Goal: Task Accomplishment & Management: Use online tool/utility

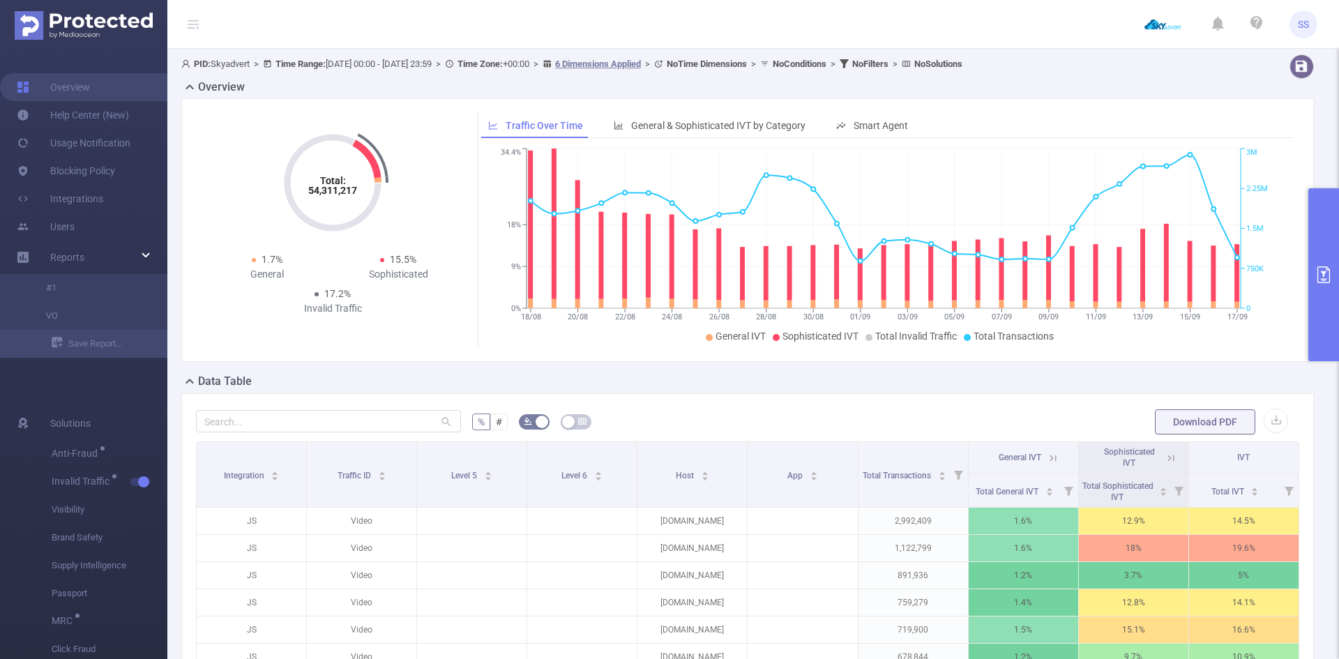
click at [892, 247] on button "primary" at bounding box center [1323, 274] width 31 height 173
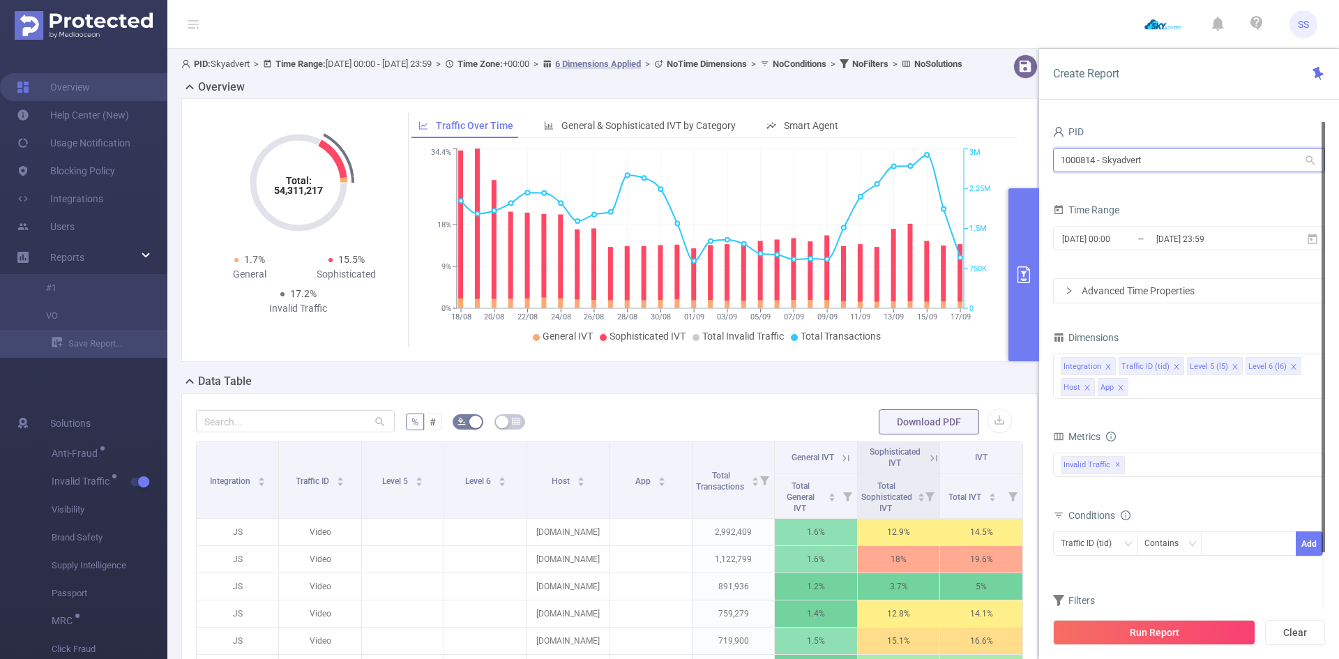
drag, startPoint x: 1237, startPoint y: 169, endPoint x: 780, endPoint y: 167, distance: 457.3
click at [781, 167] on section "PID: Skyadvert > Time Range: [DATE] 00:00 - [DATE] 23:59 > Time Zone: +00:00 > …" at bounding box center [752, 481] width 1171 height 865
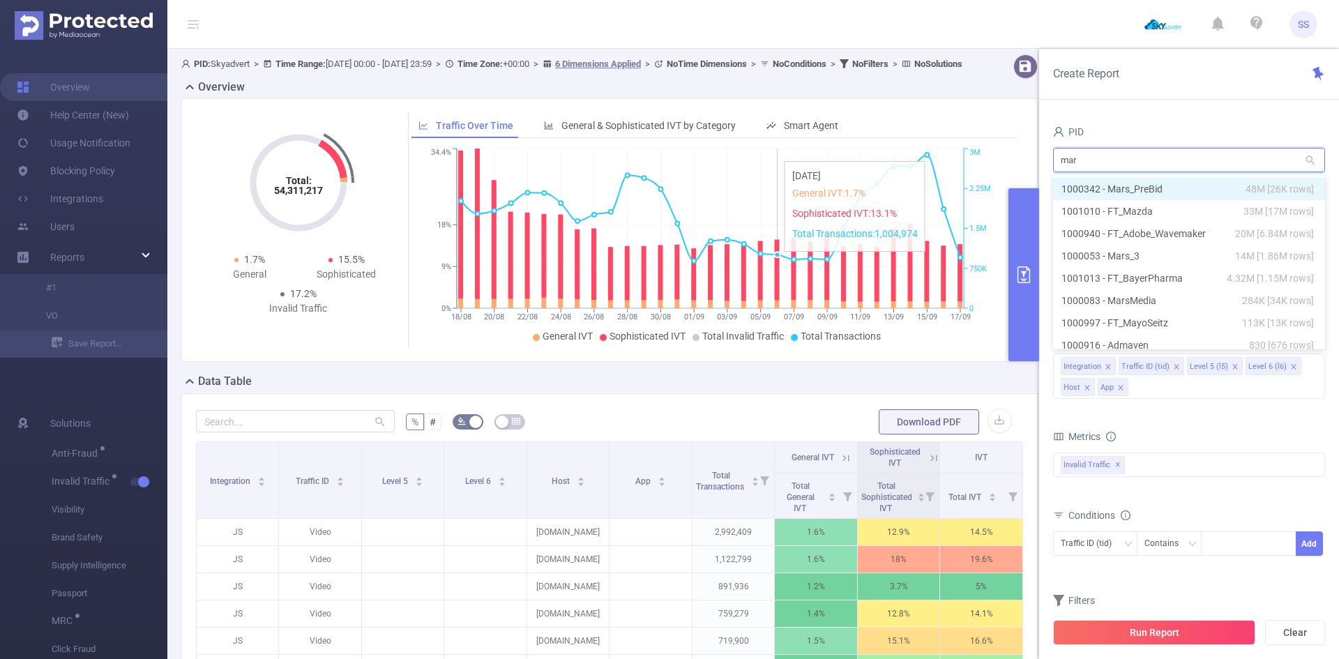
type input "mars"
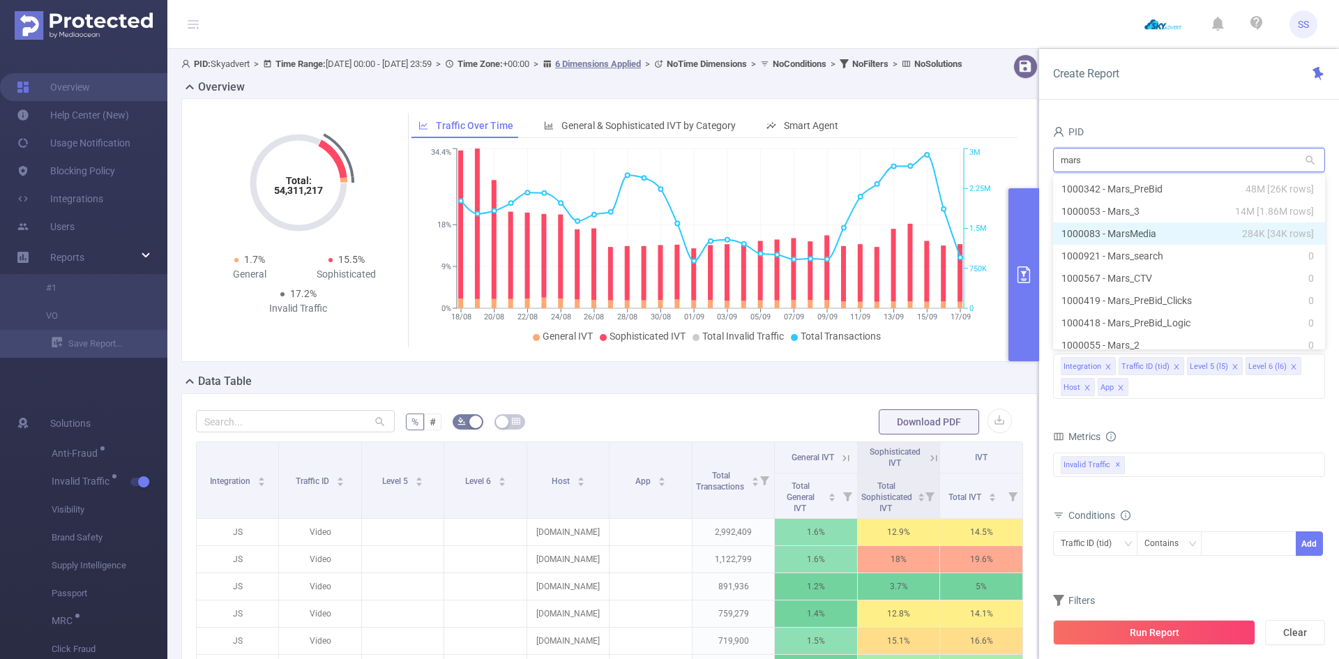
click at [892, 227] on li "1000083 - MarsMedia 284K [34K rows]" at bounding box center [1189, 233] width 272 height 22
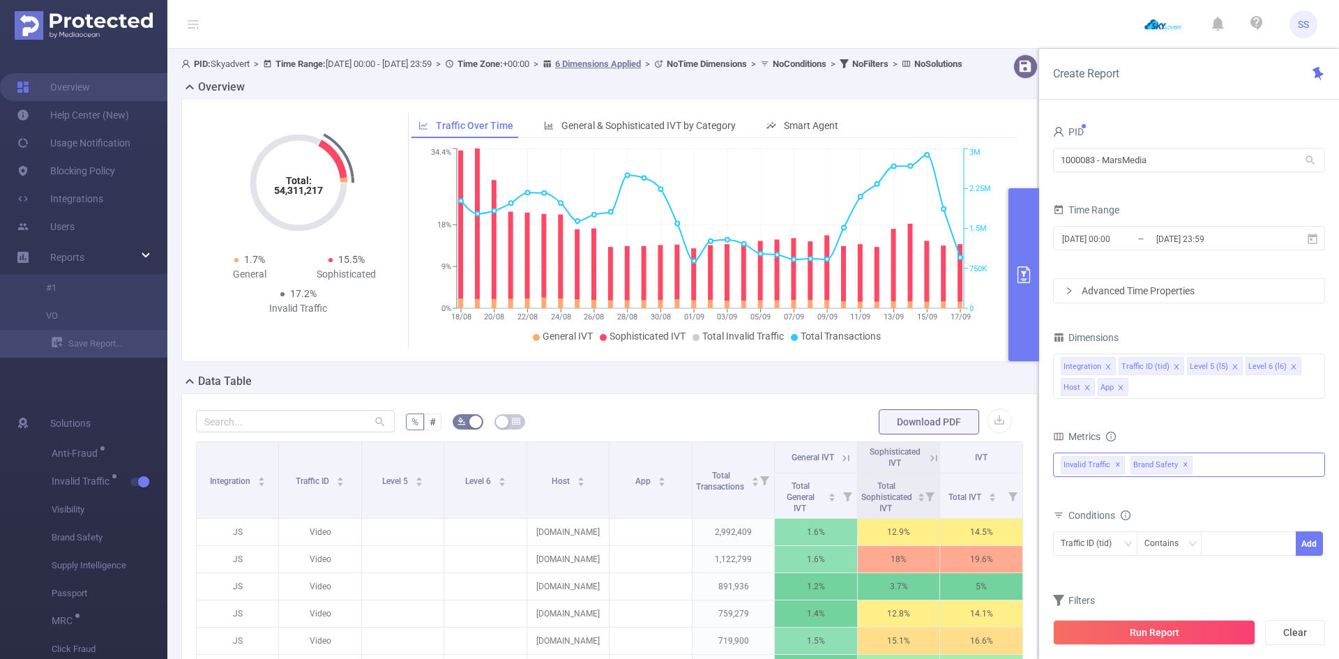
click at [892, 463] on span "✕" at bounding box center [1185, 465] width 6 height 17
drag, startPoint x: 1232, startPoint y: 167, endPoint x: 838, endPoint y: 136, distance: 395.1
click at [838, 136] on section "PID: Skyadvert > Time Range: [DATE] 00:00 - [DATE] 23:59 > Time Zone: +00:00 > …" at bounding box center [752, 481] width 1171 height 865
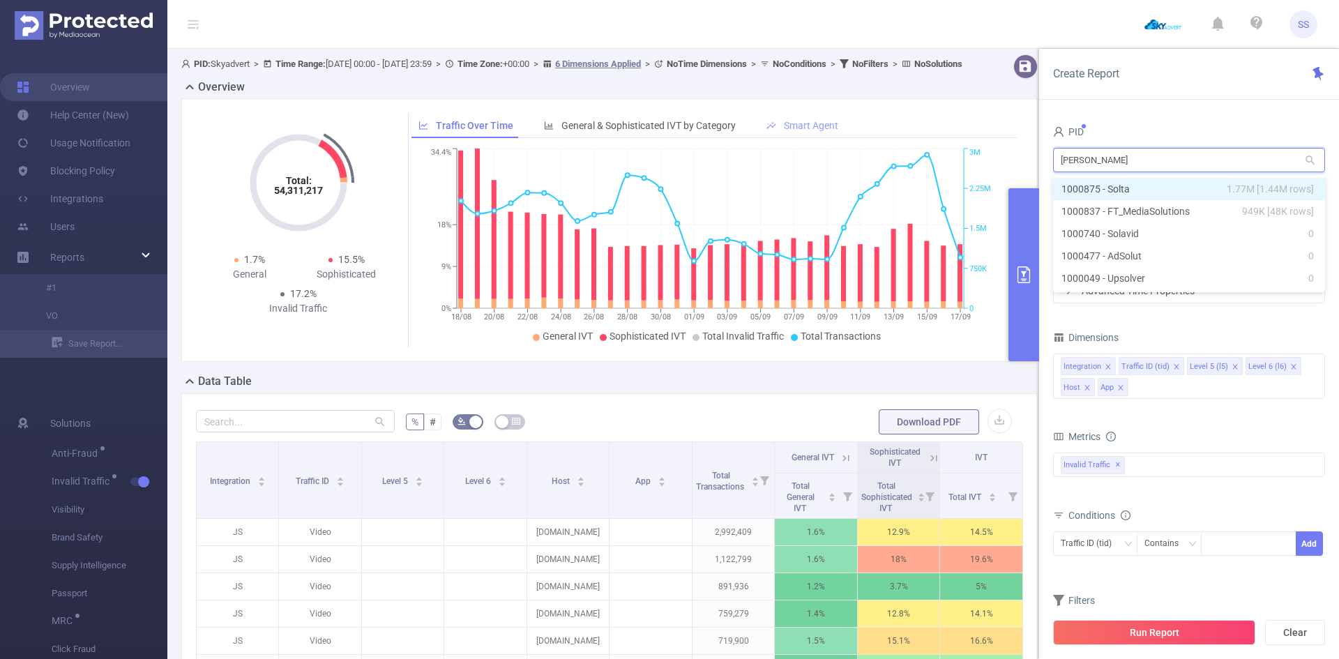
type input "solta"
click at [892, 185] on li "1000875 - Solta 1.77M [1.44M rows]" at bounding box center [1189, 189] width 272 height 22
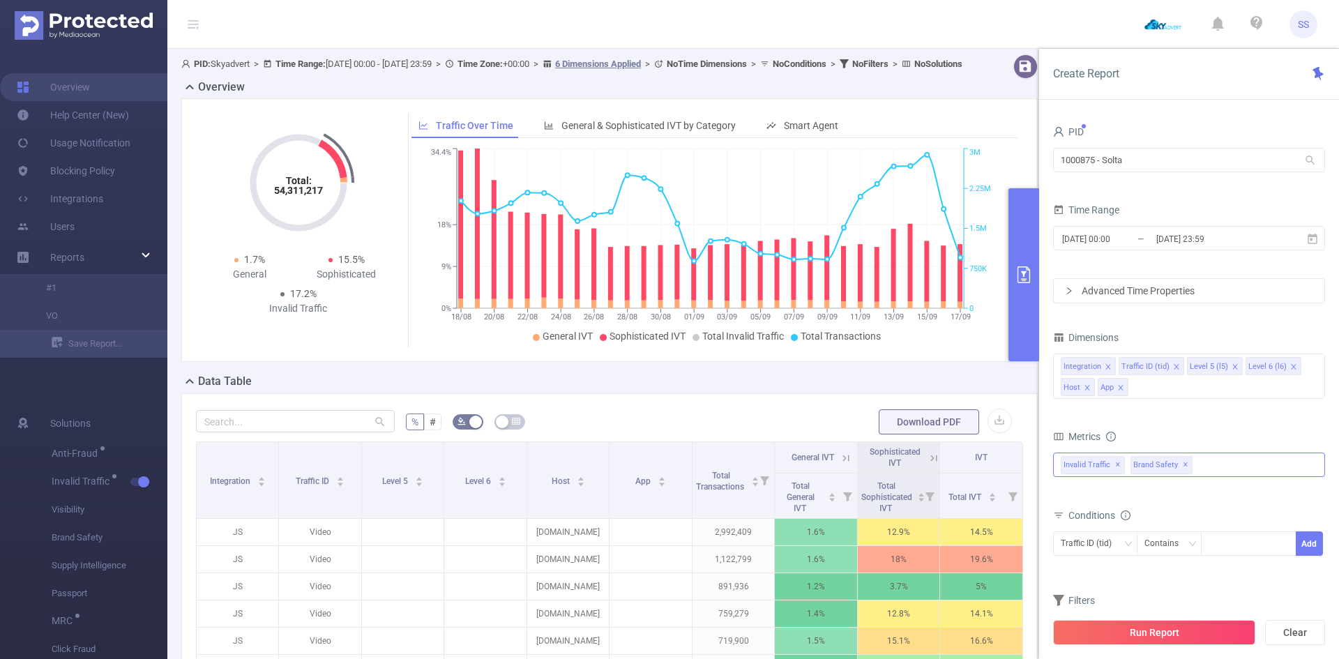
click at [892, 463] on span "✕" at bounding box center [1185, 465] width 6 height 17
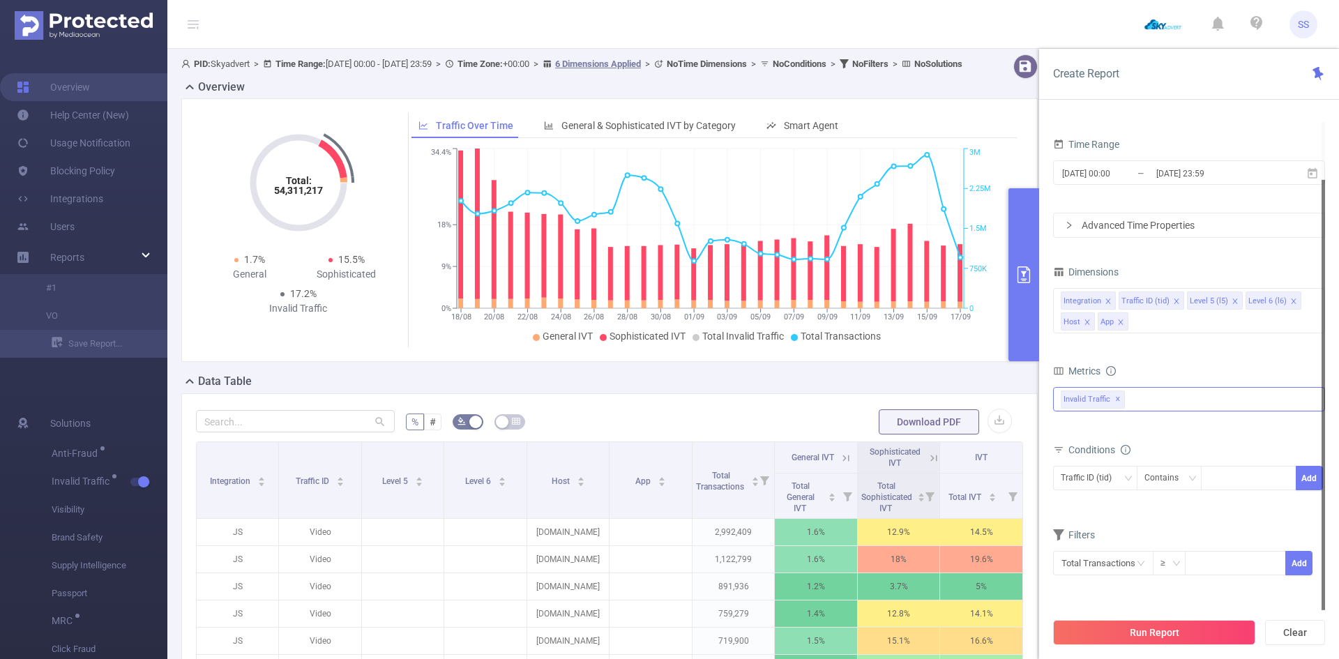
click at [892, 463] on button "Run Report" at bounding box center [1154, 632] width 202 height 25
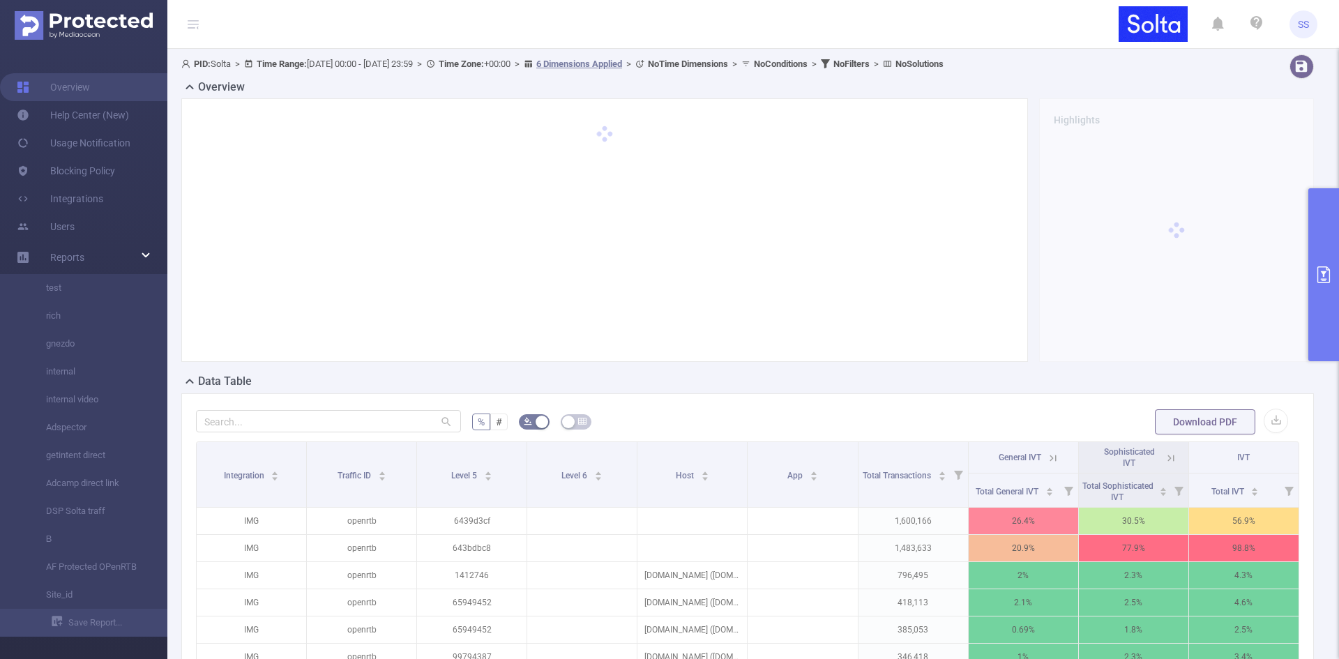
click at [197, 19] on icon at bounding box center [193, 24] width 11 height 11
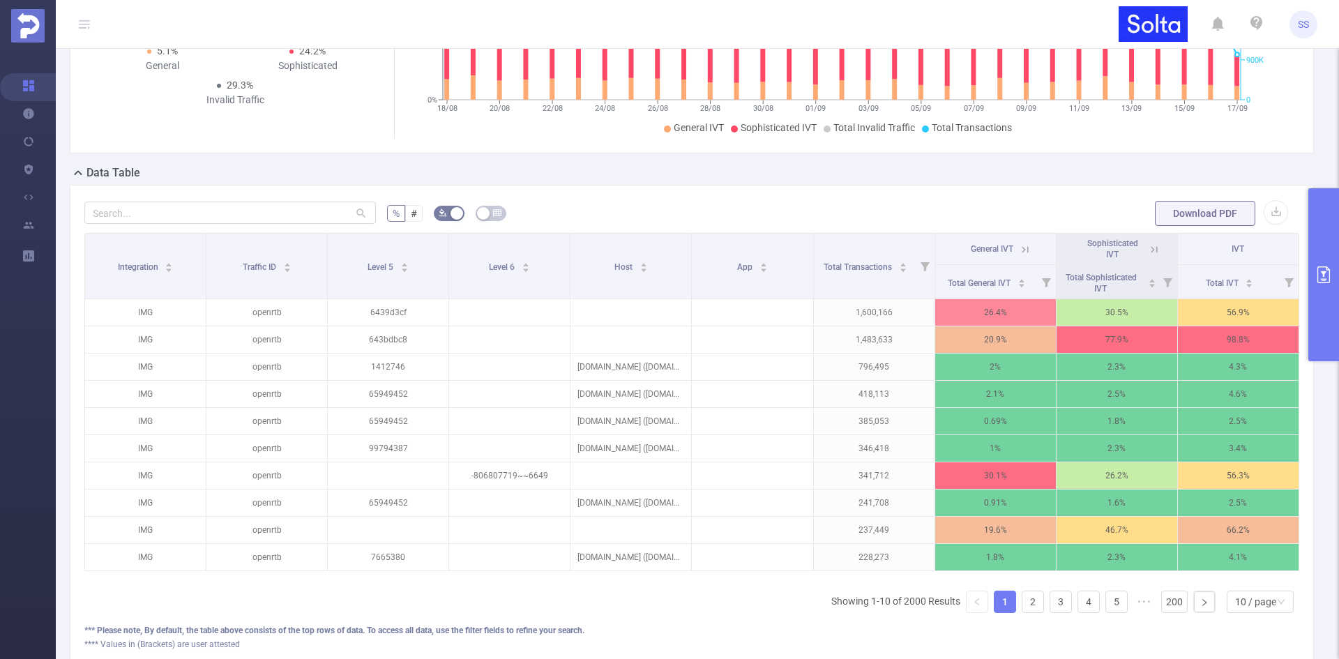
scroll to position [209, 0]
click at [892, 251] on icon at bounding box center [1154, 249] width 13 height 13
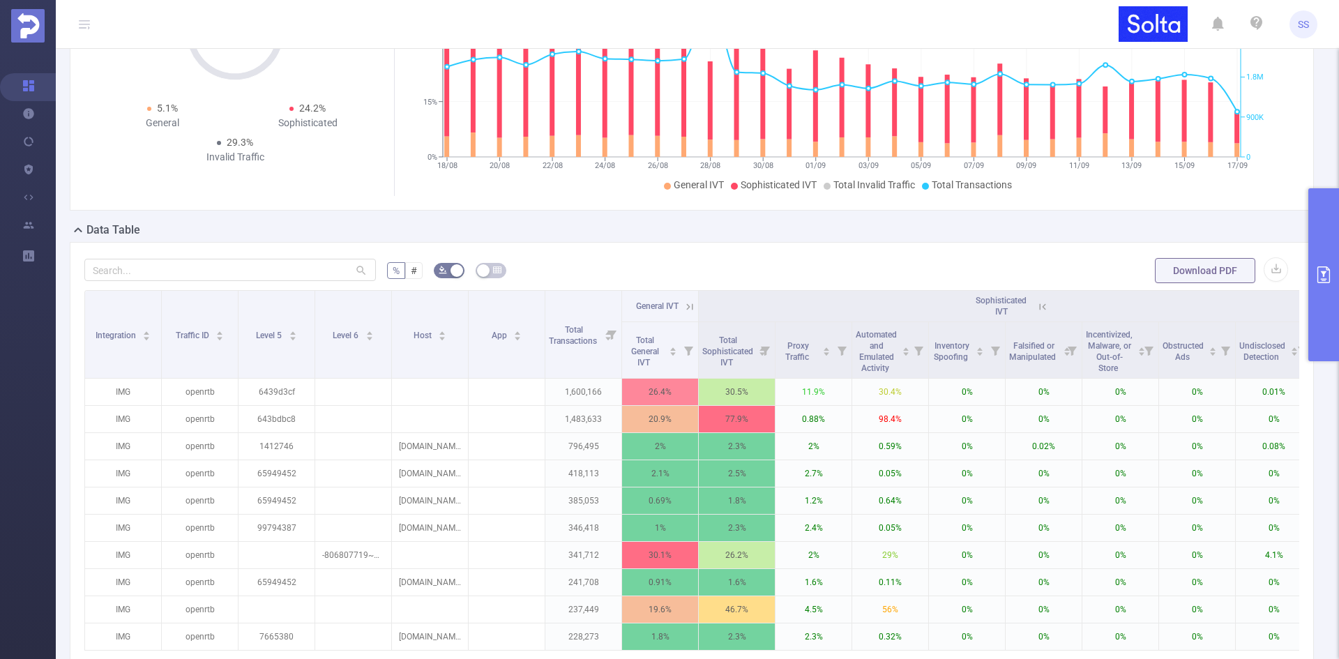
scroll to position [0, 0]
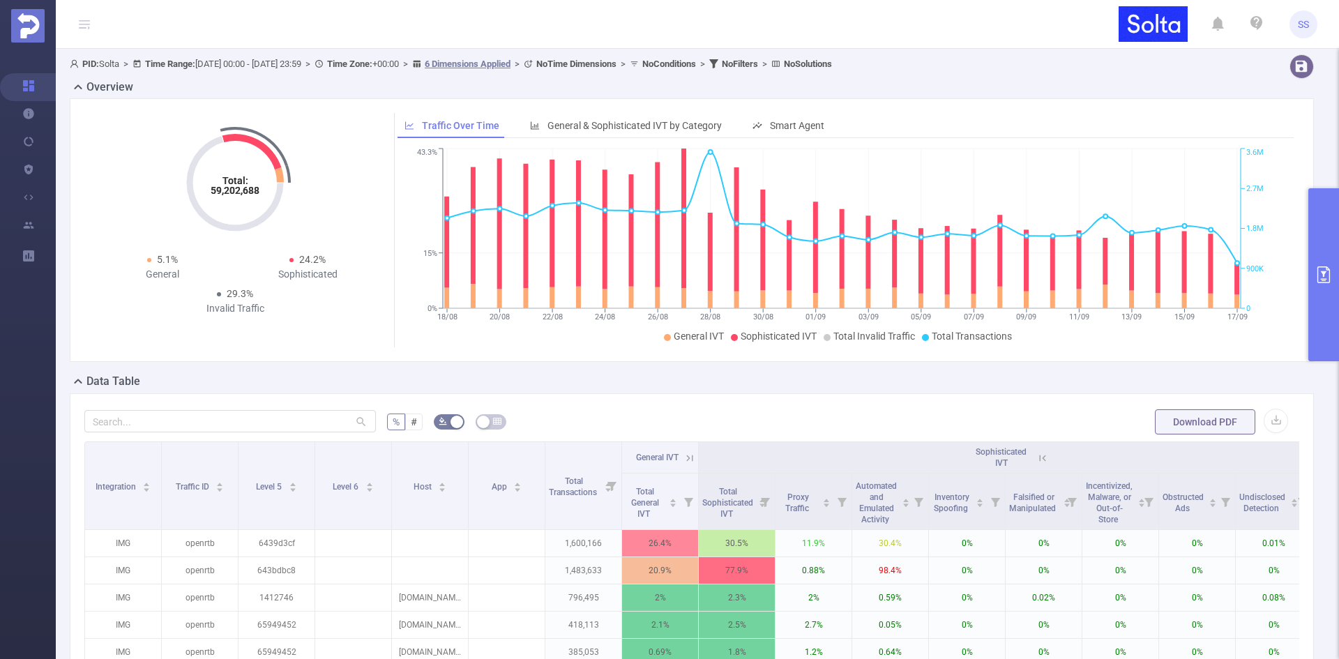
click at [892, 239] on button "primary" at bounding box center [1323, 274] width 31 height 173
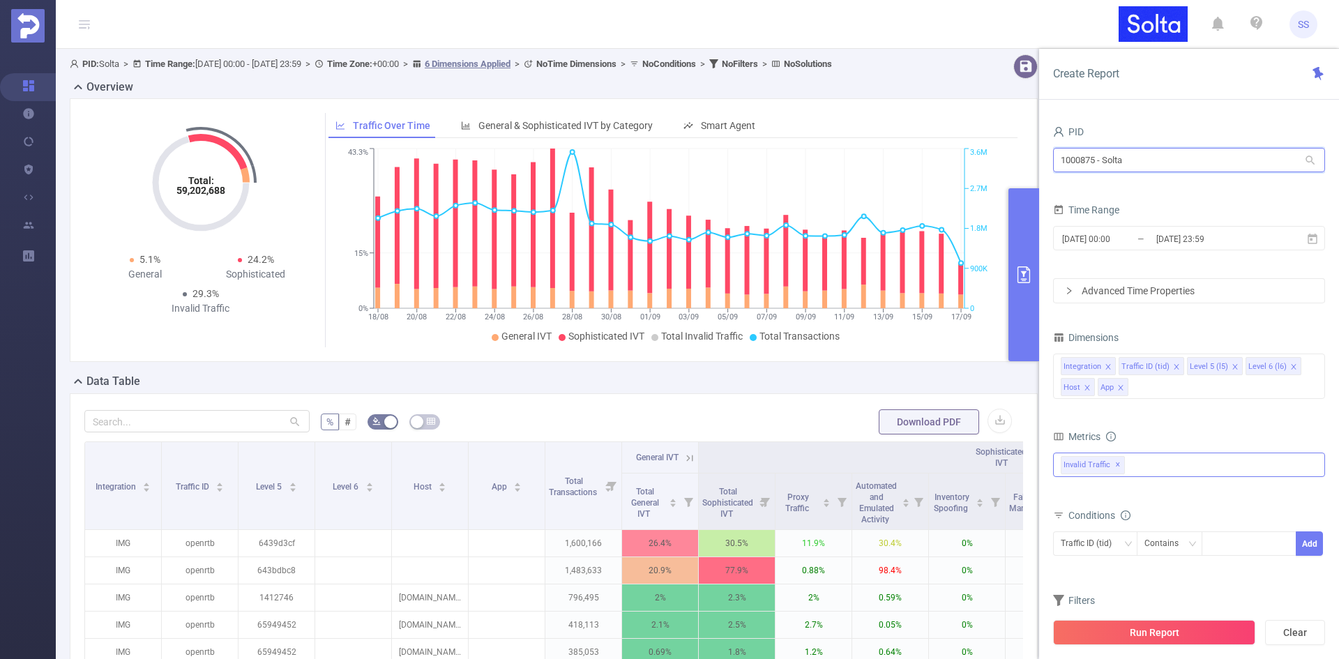
drag, startPoint x: 1238, startPoint y: 166, endPoint x: 889, endPoint y: 160, distance: 349.3
click at [889, 160] on section "PID: Solta > Time Range: [DATE] 00:00 - [DATE] 23:59 > Time Zone: +00:00 > 6 Di…" at bounding box center [697, 487] width 1283 height 876
type input "mar"
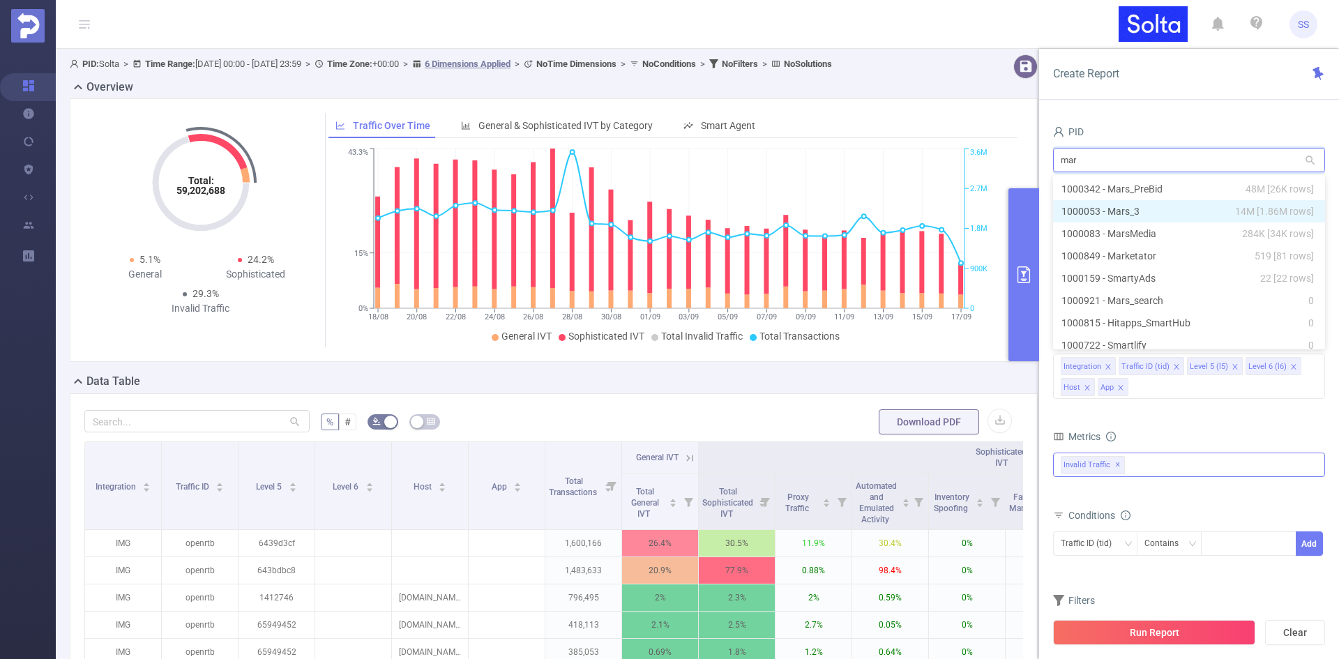
click at [892, 210] on li "1000053 - Mars_3 14M [1.86M rows]" at bounding box center [1189, 211] width 272 height 22
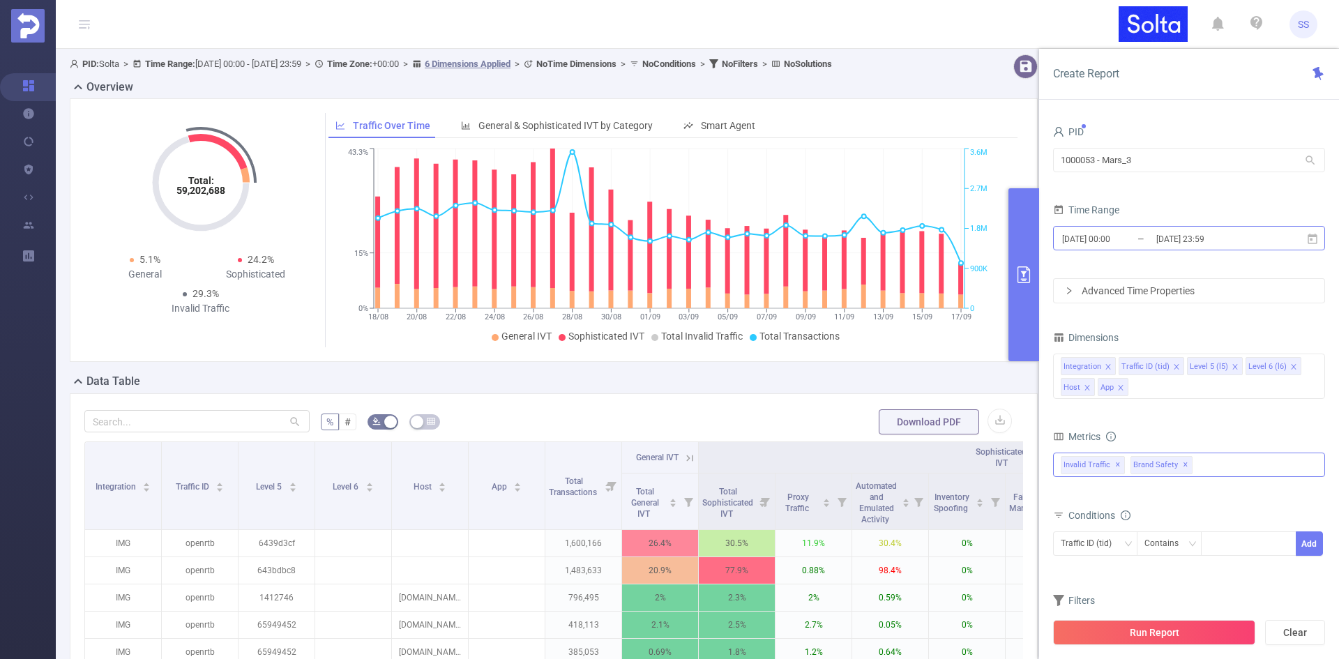
click at [892, 232] on input "[DATE] 23:59" at bounding box center [1210, 238] width 113 height 19
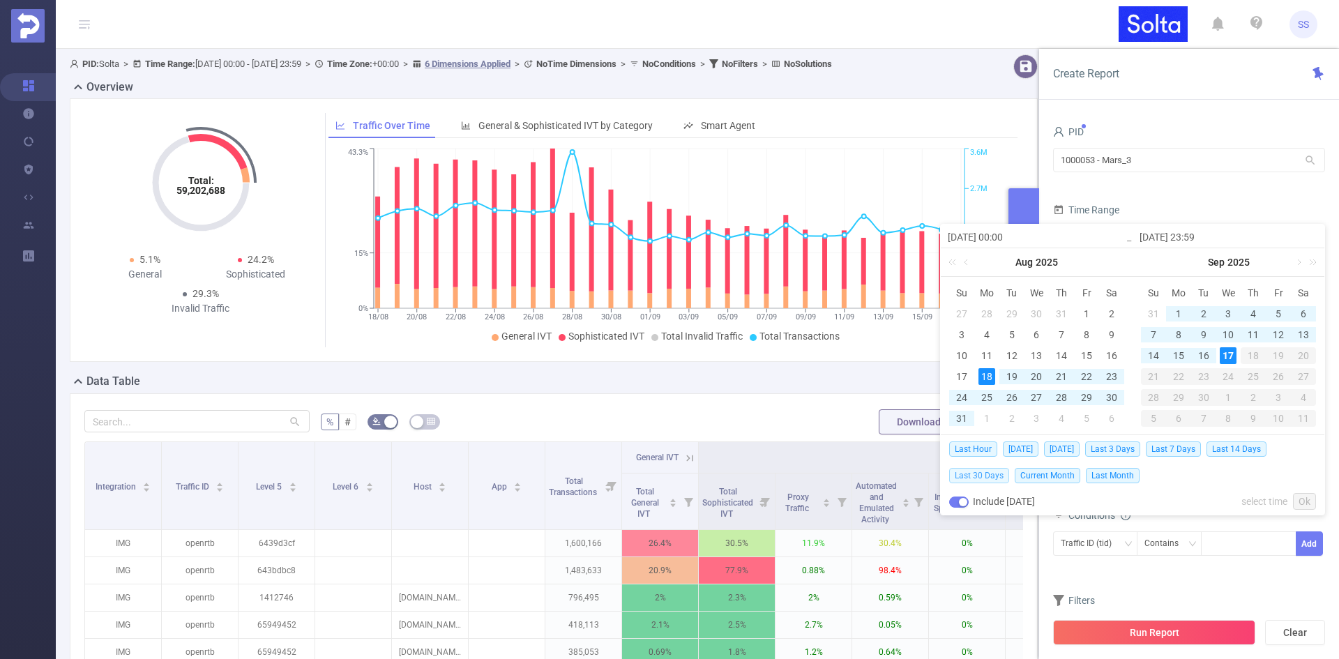
click at [892, 463] on span "Last 30 Days" at bounding box center [979, 475] width 60 height 15
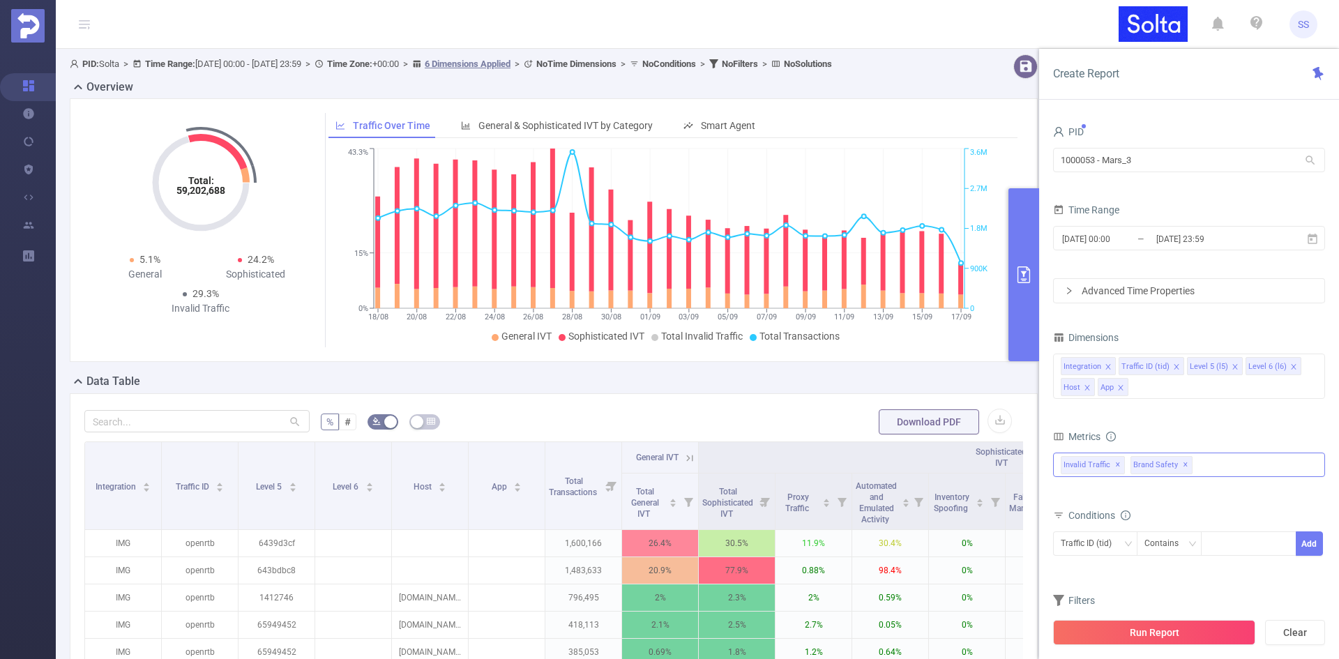
click at [892, 462] on span "✕" at bounding box center [1185, 465] width 6 height 17
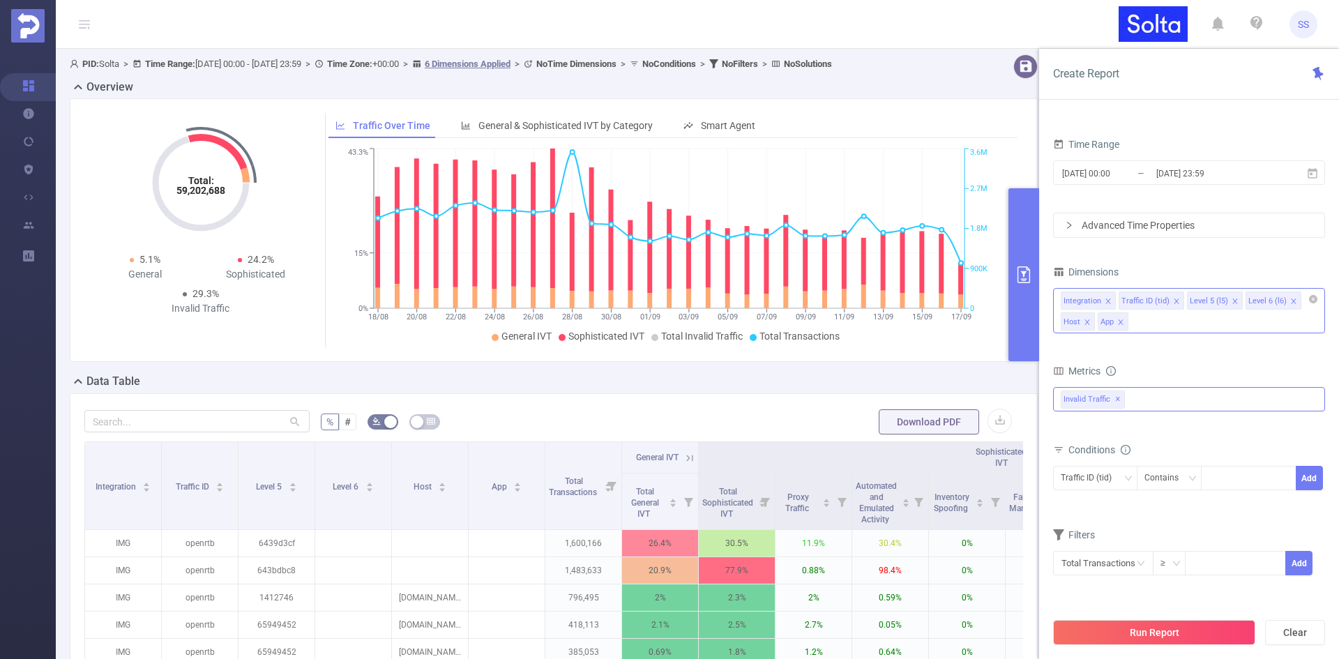
click at [892, 323] on icon "icon: close" at bounding box center [1120, 321] width 5 height 5
click at [892, 323] on icon "icon: close" at bounding box center [1086, 322] width 7 height 7
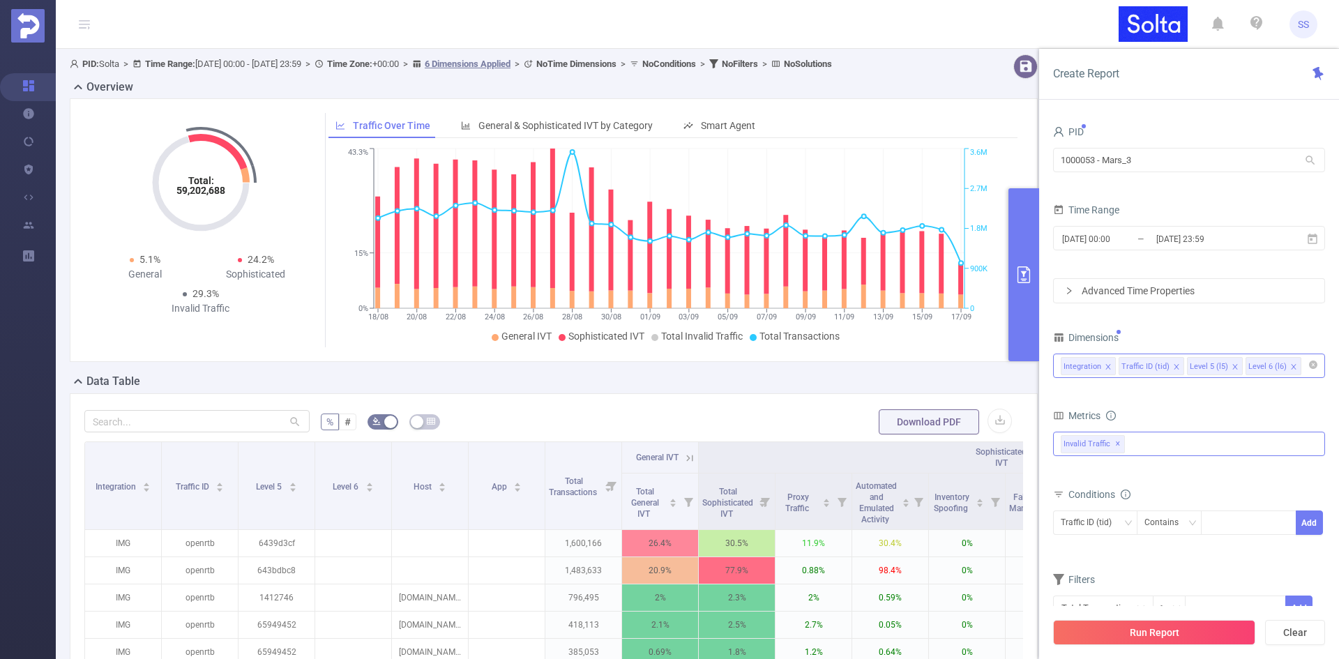
click at [892, 463] on button "Run Report" at bounding box center [1154, 632] width 202 height 25
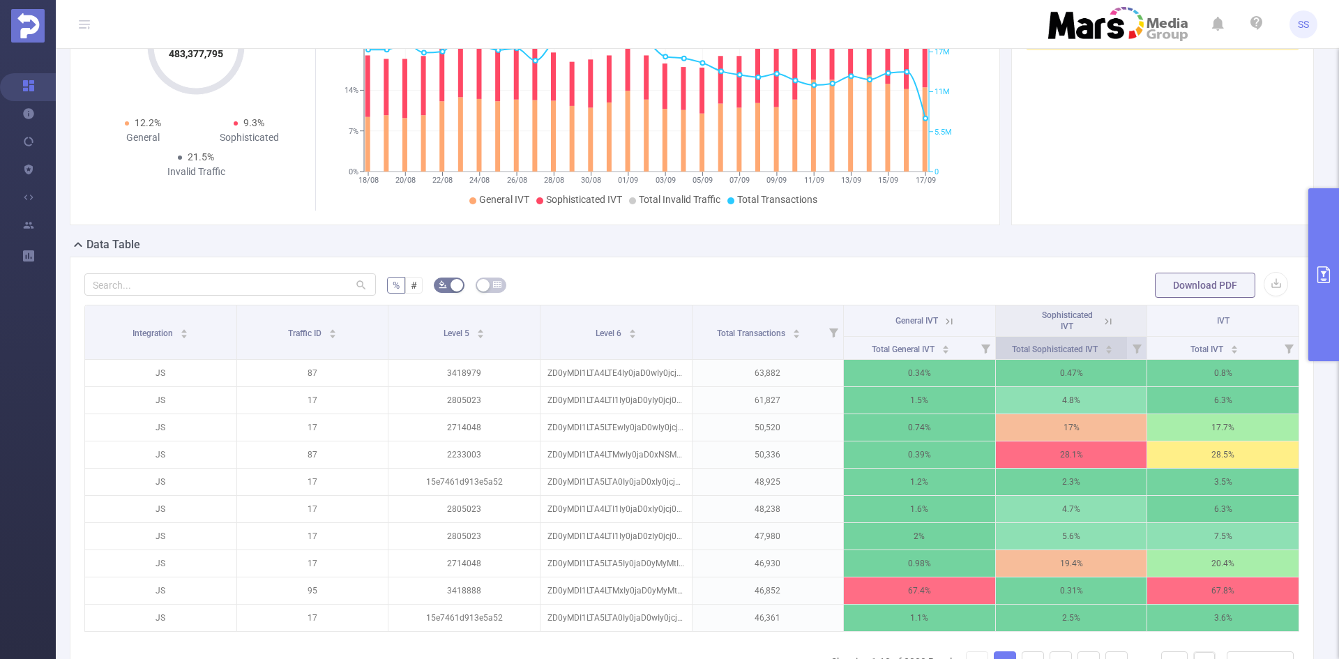
scroll to position [139, 0]
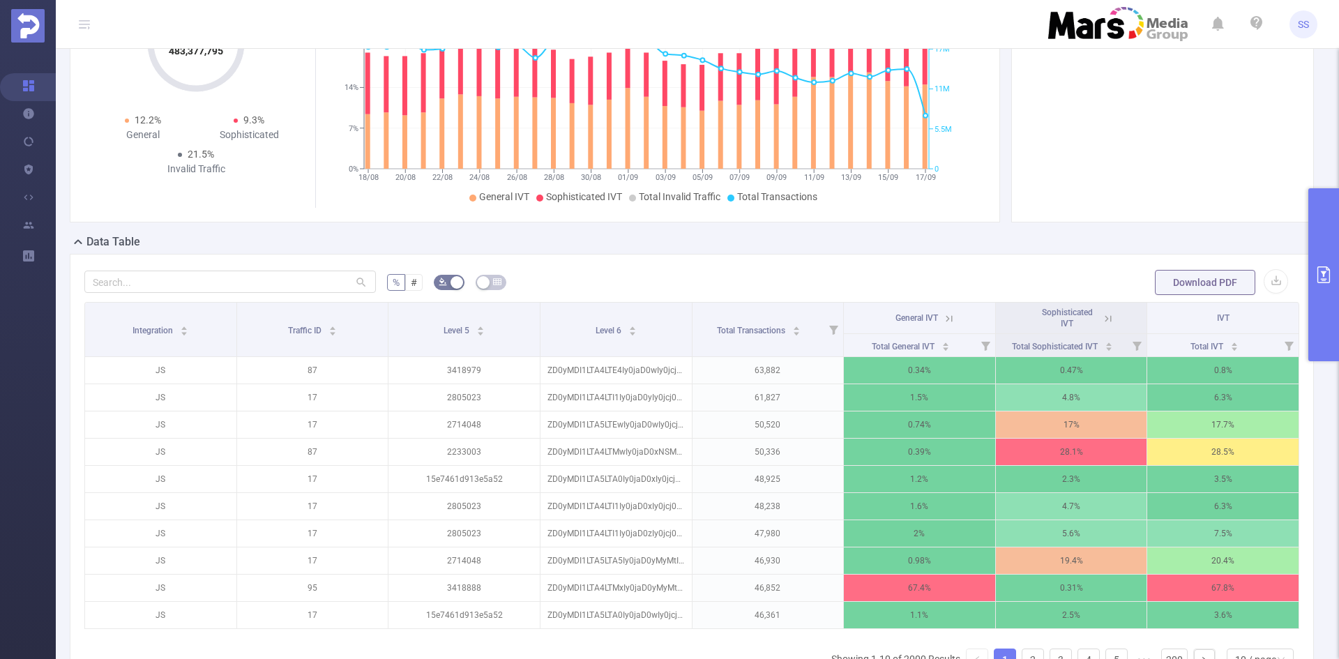
click at [892, 313] on icon at bounding box center [1108, 318] width 13 height 13
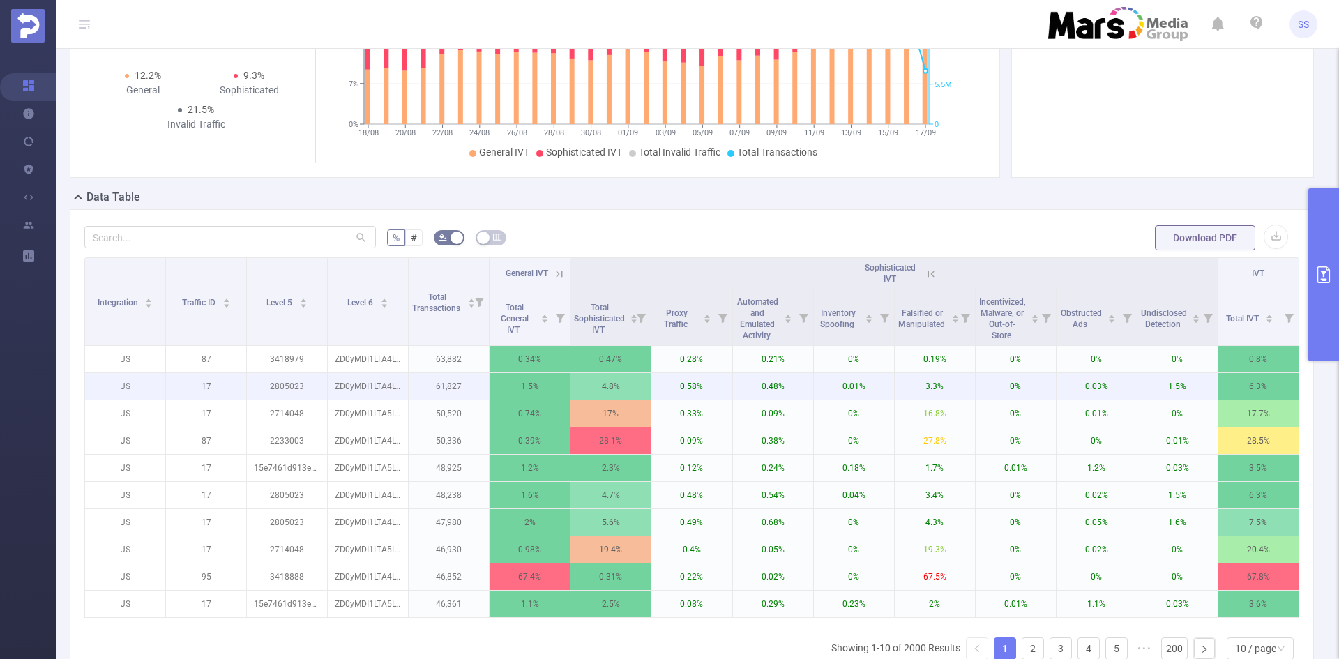
scroll to position [209, 0]
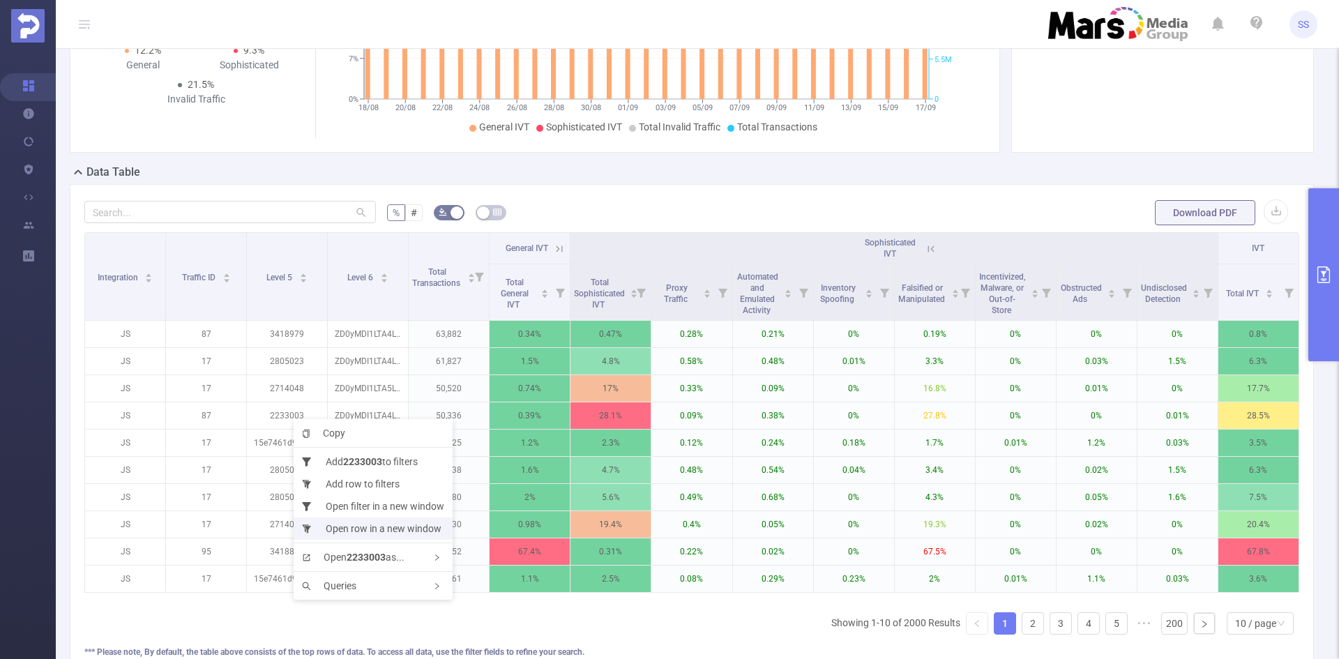
click at [393, 463] on li "Open row in a new window" at bounding box center [373, 528] width 159 height 22
click at [892, 249] on icon at bounding box center [930, 249] width 13 height 13
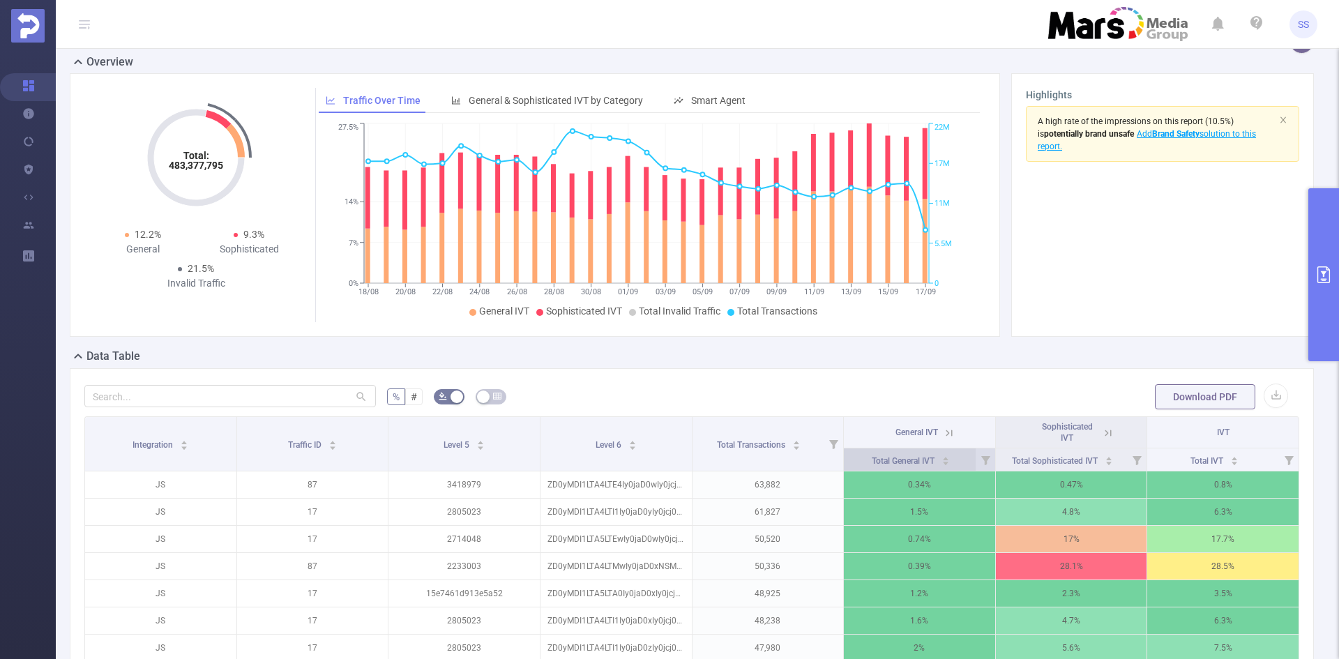
scroll to position [0, 0]
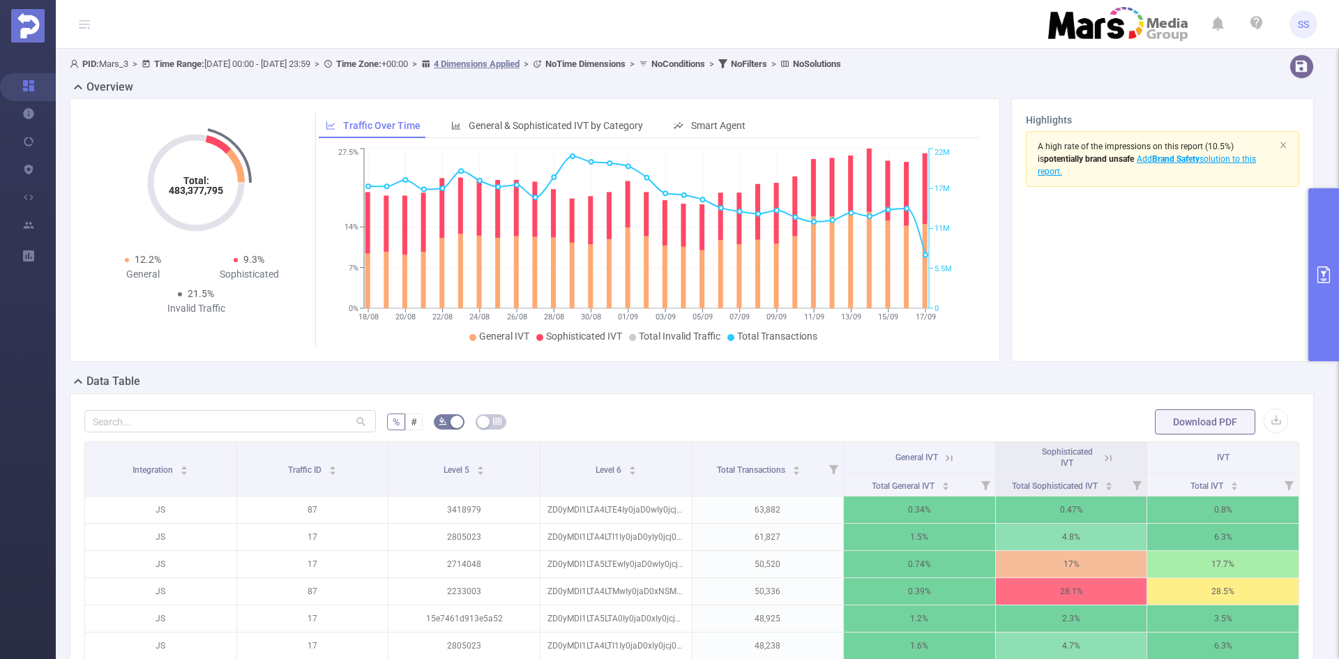
click at [892, 276] on button "primary" at bounding box center [1323, 274] width 31 height 173
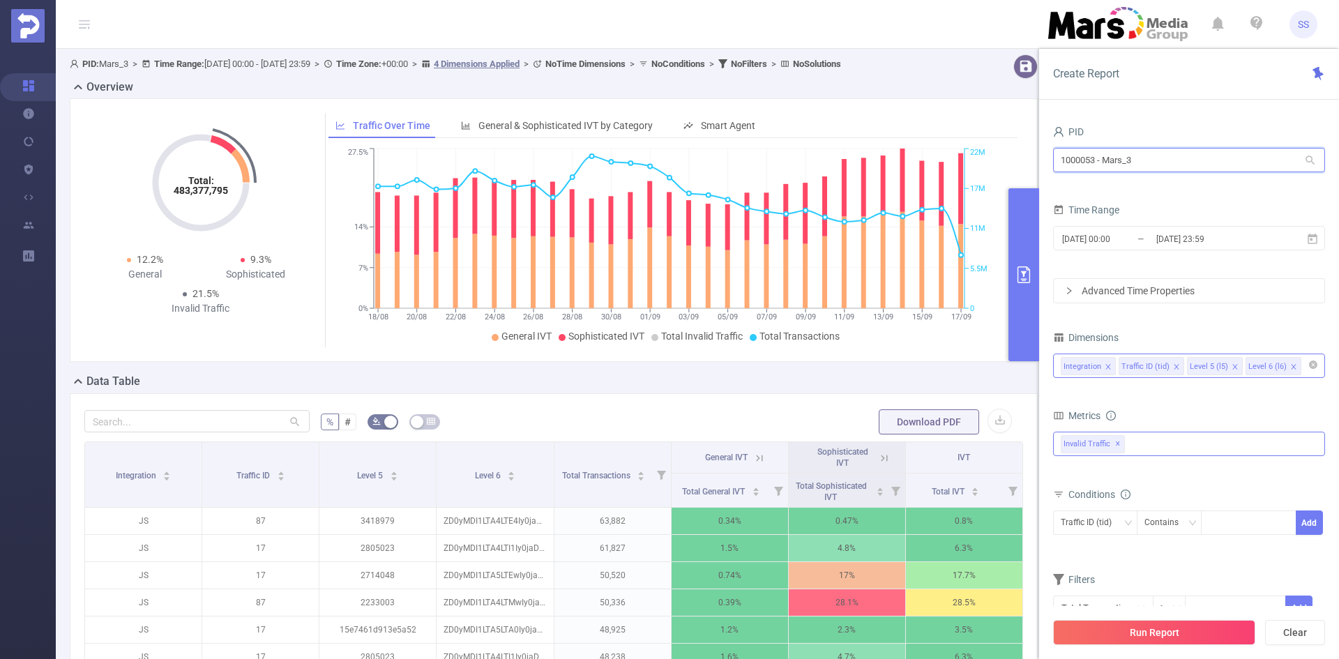
drag, startPoint x: 1194, startPoint y: 160, endPoint x: 1006, endPoint y: 160, distance: 188.2
click at [892, 160] on section "PID: Mars_3 > Time Range: [DATE] 00:00 - [DATE] 23:59 > Time Zone: +00:00 > 4 D…" at bounding box center [697, 476] width 1283 height 854
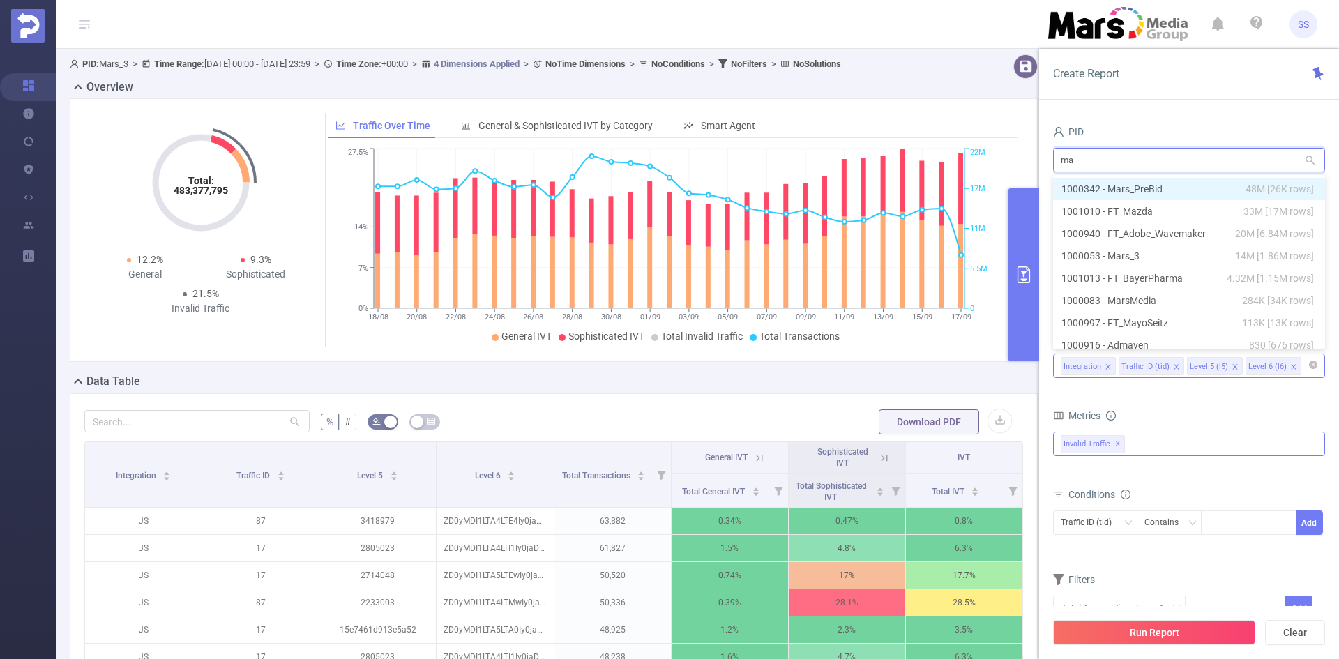
type input "mar"
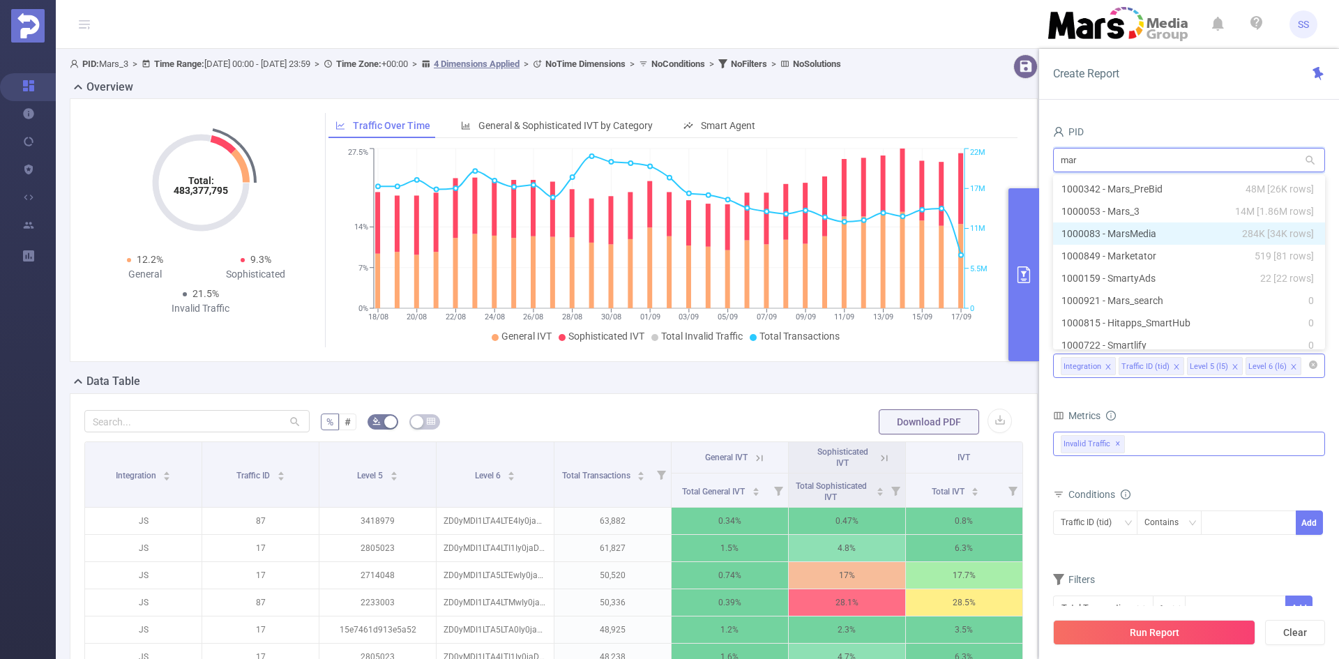
click at [892, 229] on li "1000083 - MarsMedia 284K [34K rows]" at bounding box center [1189, 233] width 272 height 22
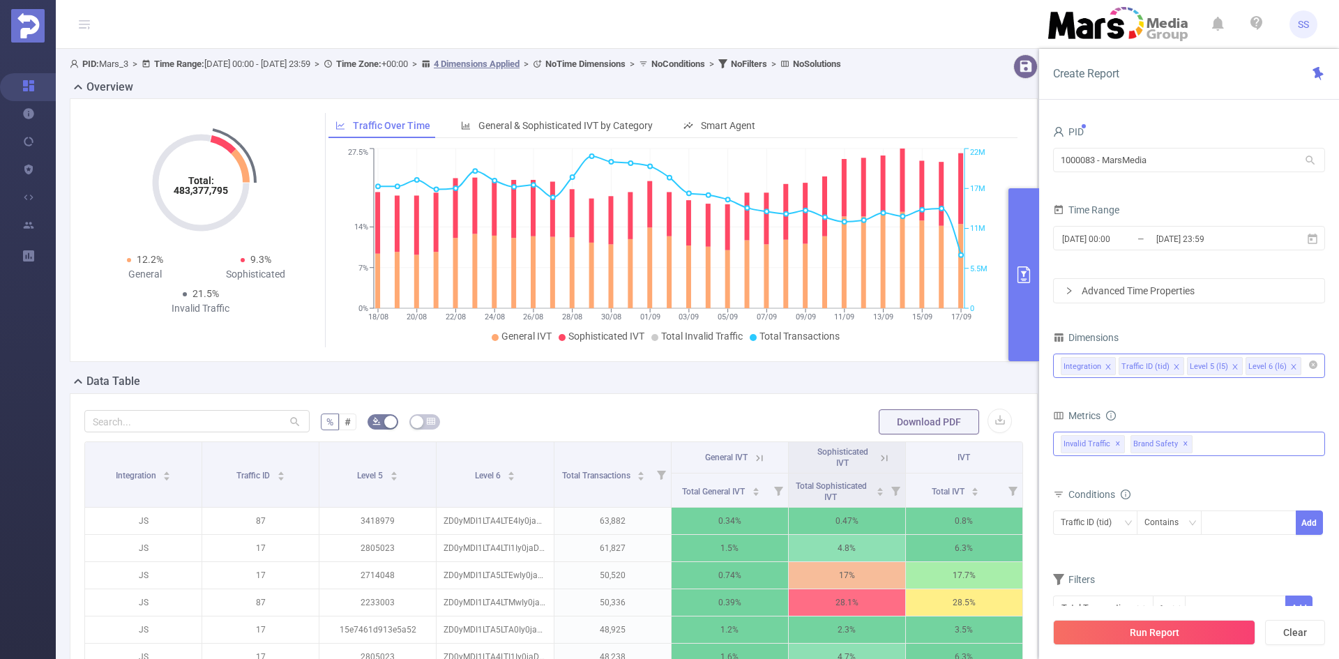
click at [892, 442] on span "✕" at bounding box center [1185, 444] width 6 height 17
click at [892, 463] on button "Run Report" at bounding box center [1154, 632] width 202 height 25
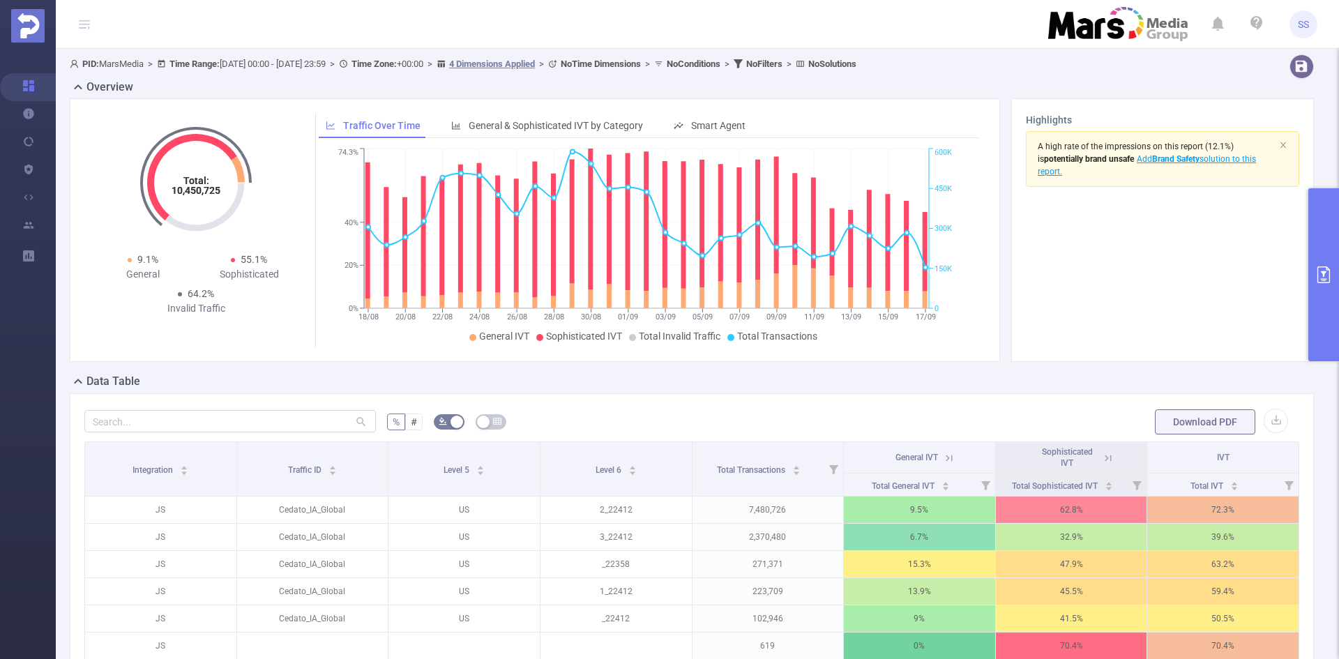
click at [892, 226] on button "primary" at bounding box center [1323, 274] width 31 height 173
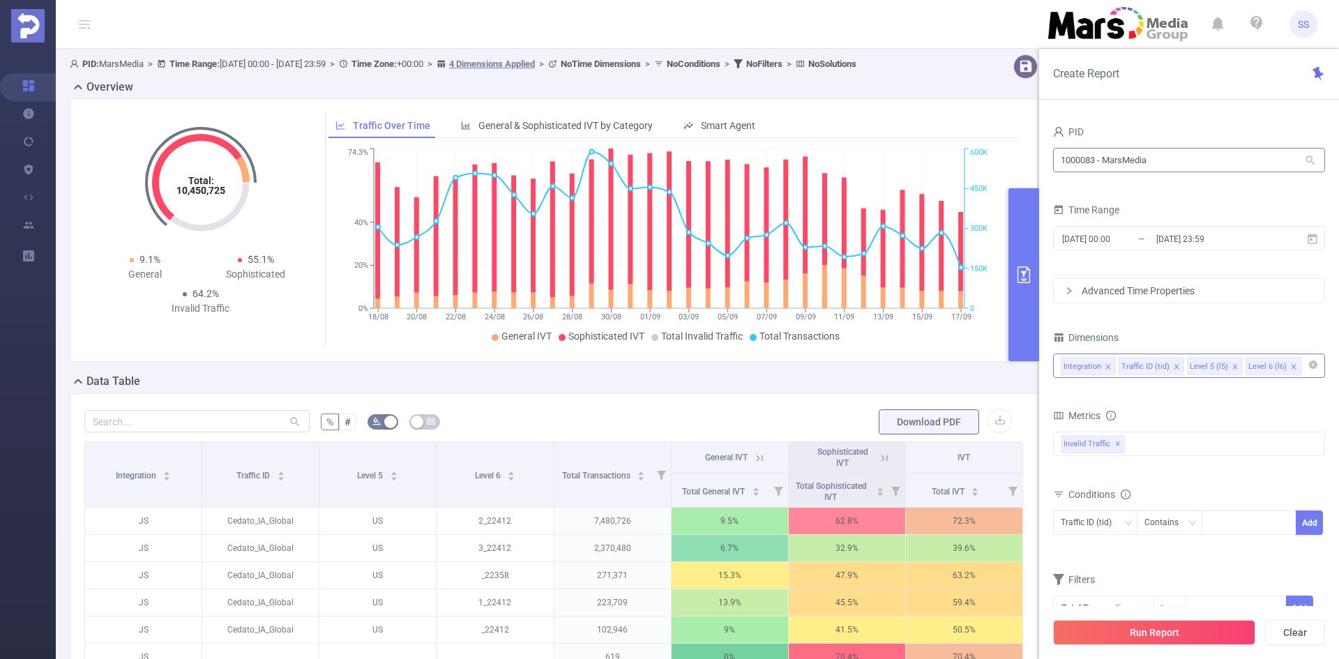
drag, startPoint x: 1235, startPoint y: 172, endPoint x: 1099, endPoint y: 152, distance: 137.4
click at [892, 152] on div "1000083 - MarsMedia 1000083 - MarsMedia" at bounding box center [1189, 161] width 272 height 33
drag, startPoint x: 1189, startPoint y: 165, endPoint x: 830, endPoint y: 169, distance: 359.8
click at [830, 169] on section "PID: MarsMedia > Time Range: [DATE] 00:00 - [DATE] 23:59 > Time Zone: +00:00 > …" at bounding box center [697, 476] width 1283 height 854
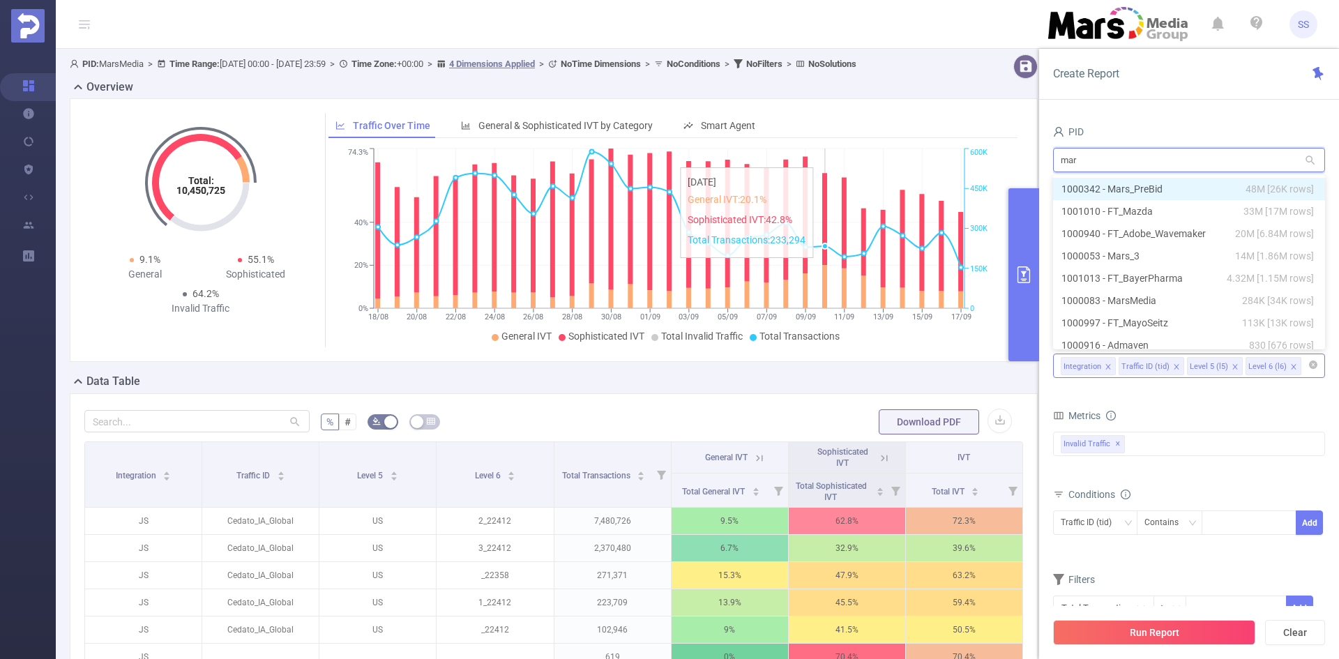
type input "mars"
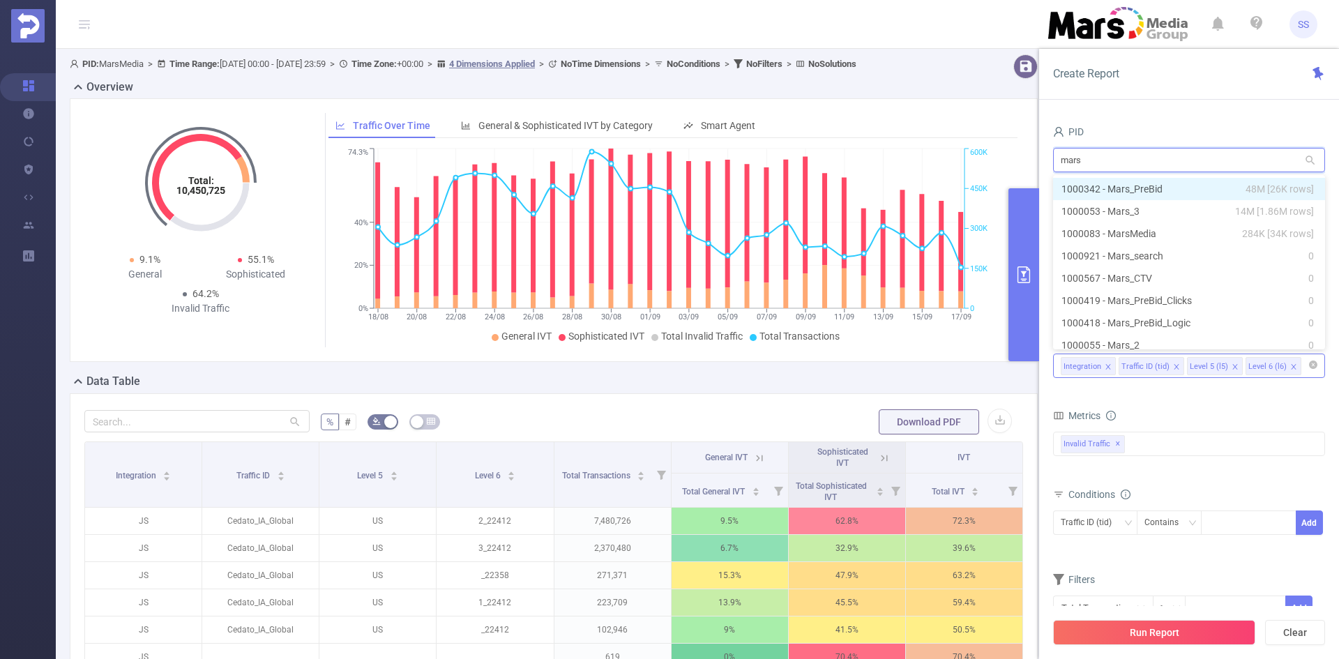
click at [892, 191] on li "1000342 - Mars_PreBid 48M [26K rows]" at bounding box center [1189, 189] width 272 height 22
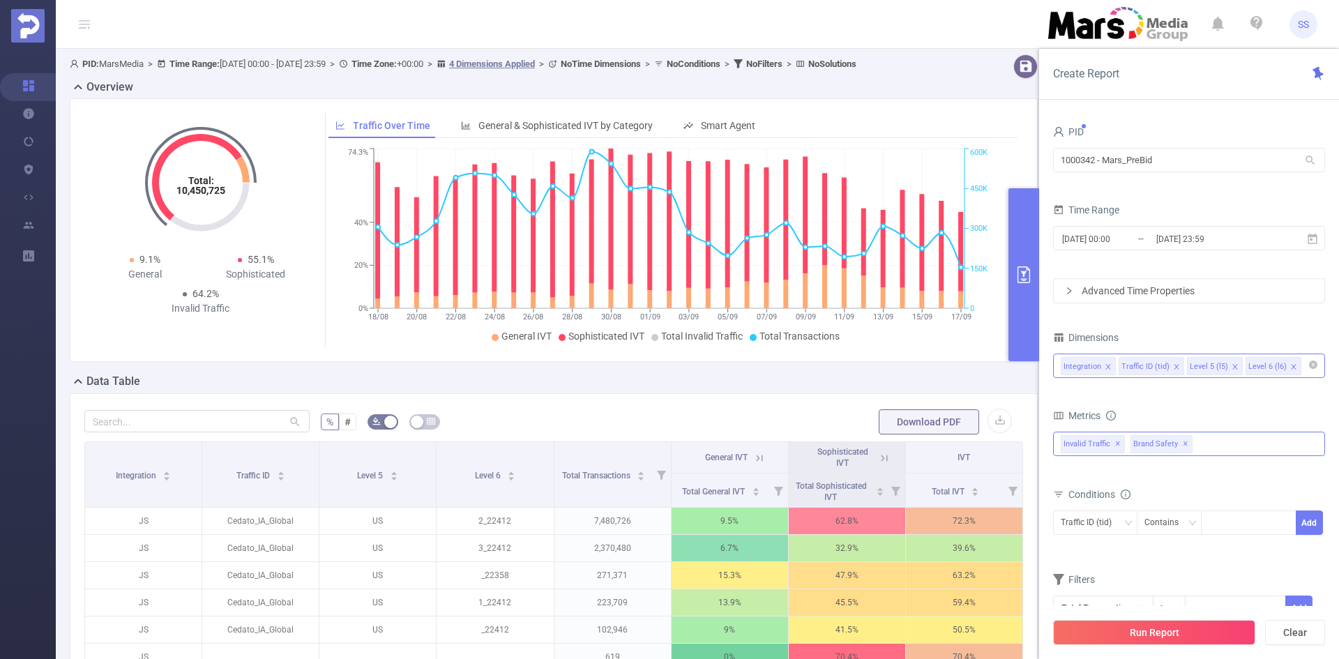
click at [892, 445] on span "✕" at bounding box center [1185, 444] width 6 height 17
click at [892, 463] on button "Run Report" at bounding box center [1154, 632] width 202 height 25
